Goal: Check status: Check status

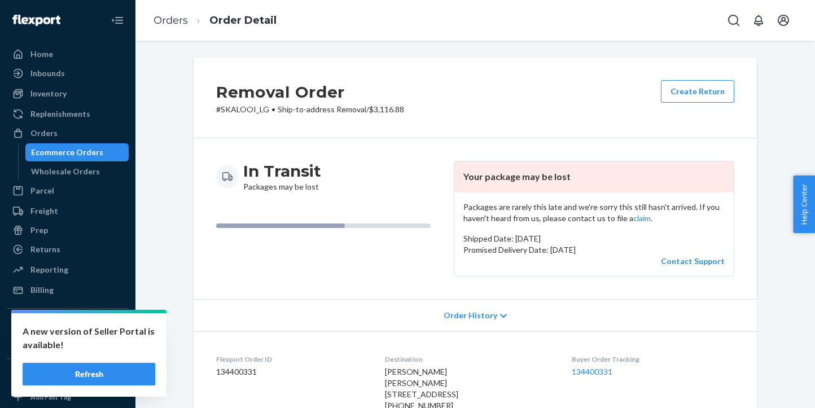
scroll to position [63, 0]
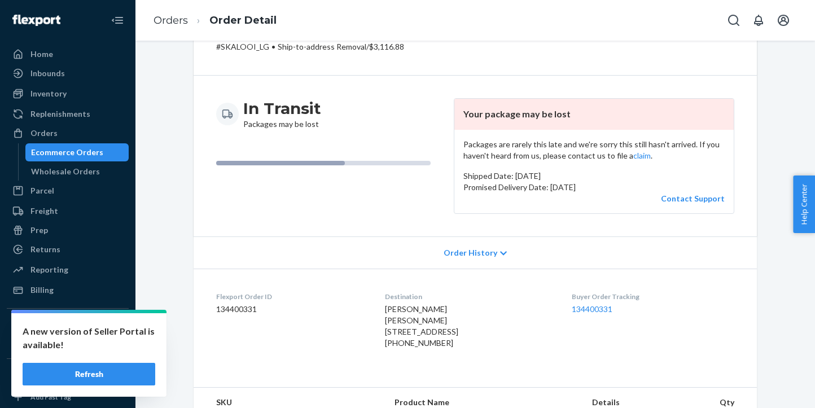
click at [128, 377] on button "Refresh" at bounding box center [89, 374] width 133 height 23
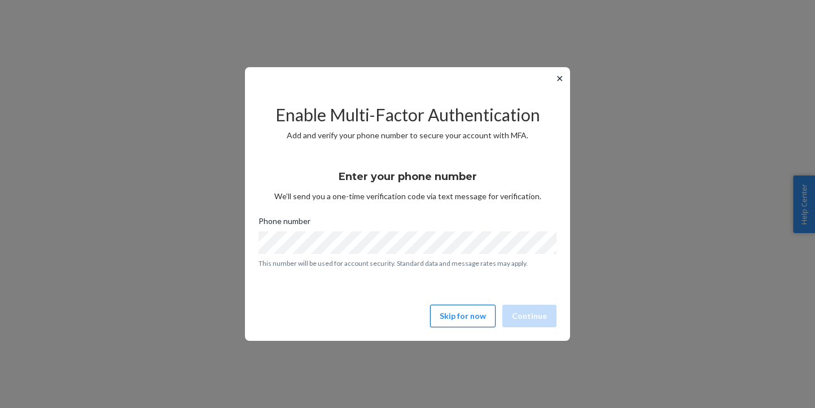
click at [472, 314] on button "Skip for now" at bounding box center [463, 316] width 66 height 23
